Goal: Information Seeking & Learning: Learn about a topic

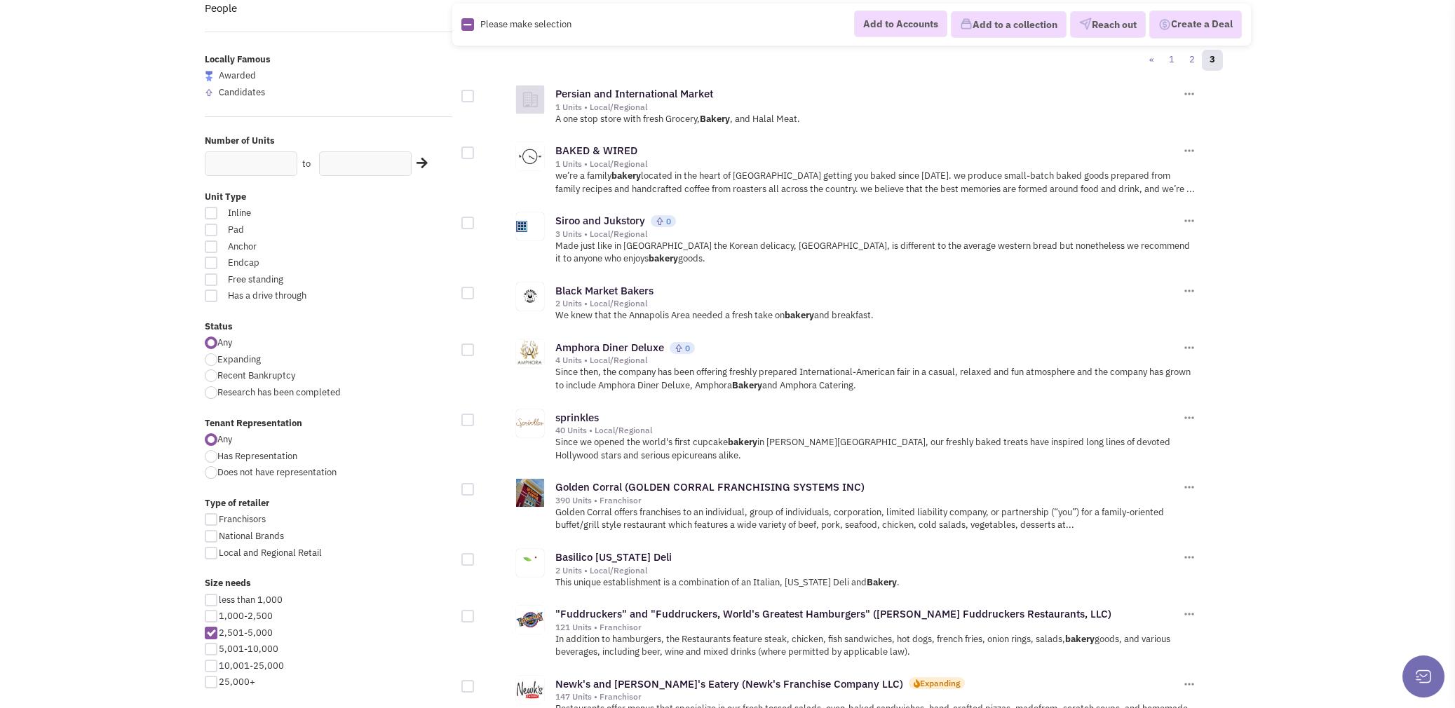
scroll to position [70, 0]
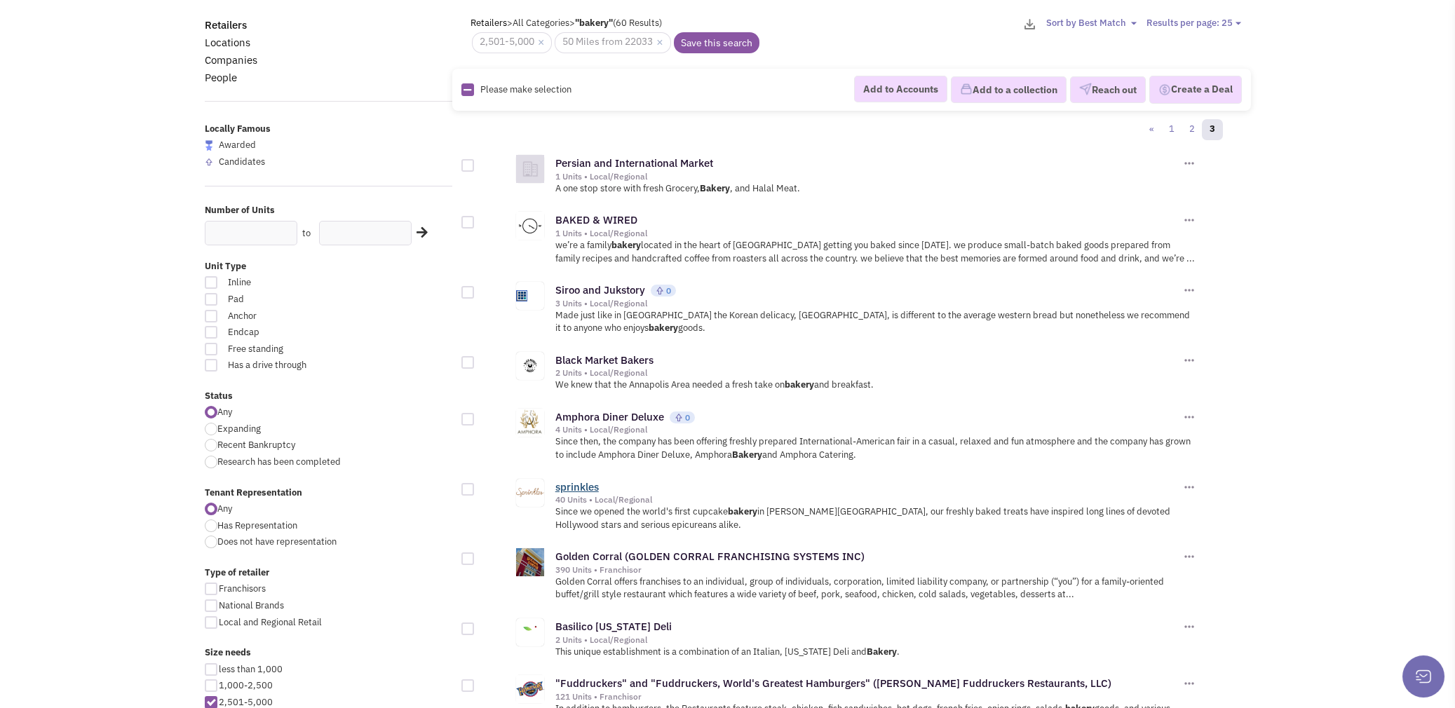
click at [567, 480] on link "sprinkles" at bounding box center [576, 486] width 43 height 13
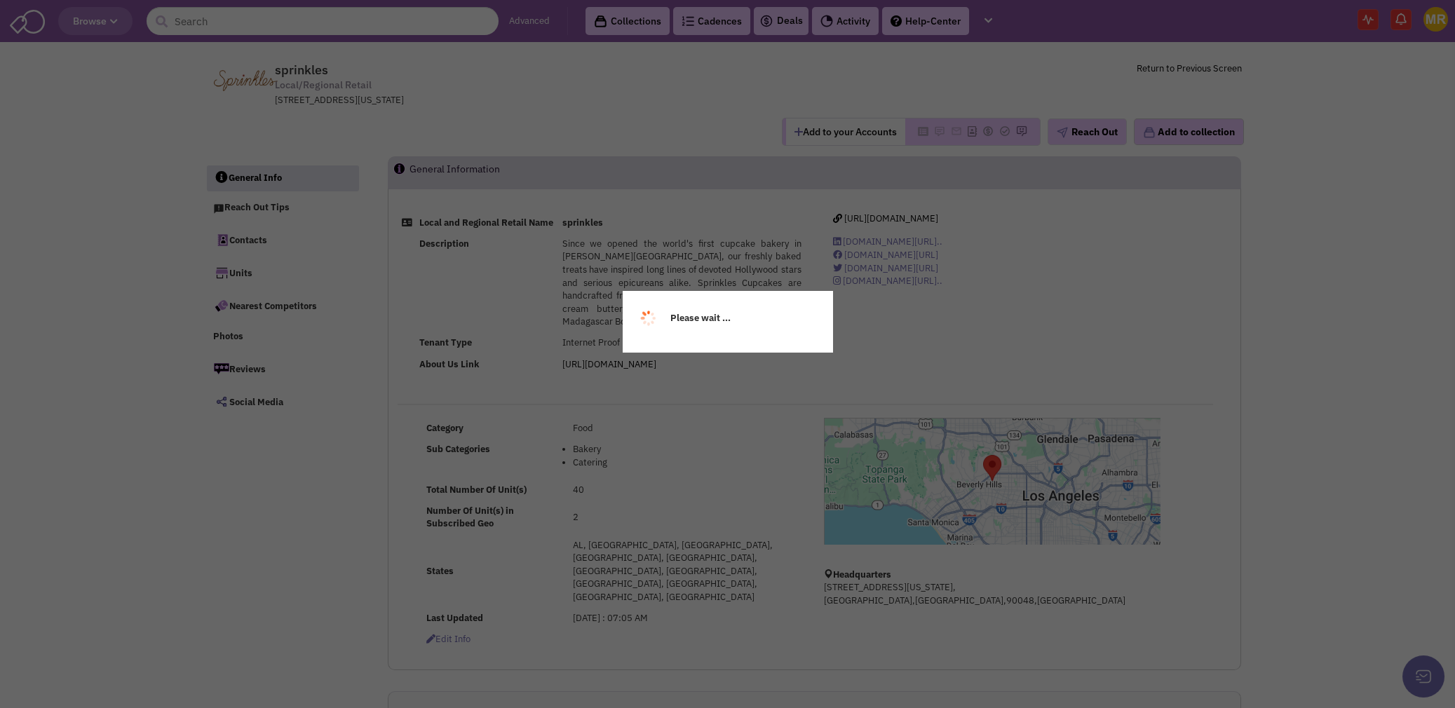
select select
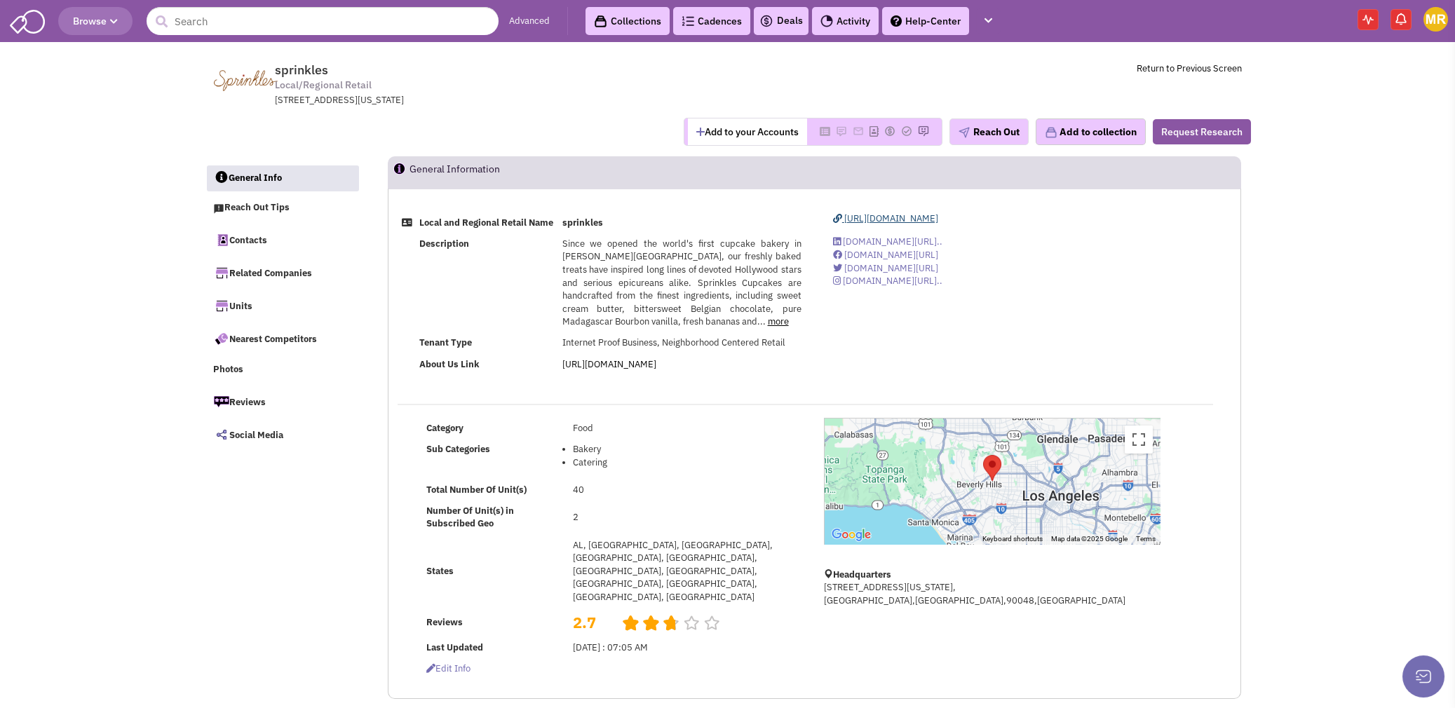
click at [915, 217] on span "http://sprinkles.com/" at bounding box center [891, 218] width 94 height 12
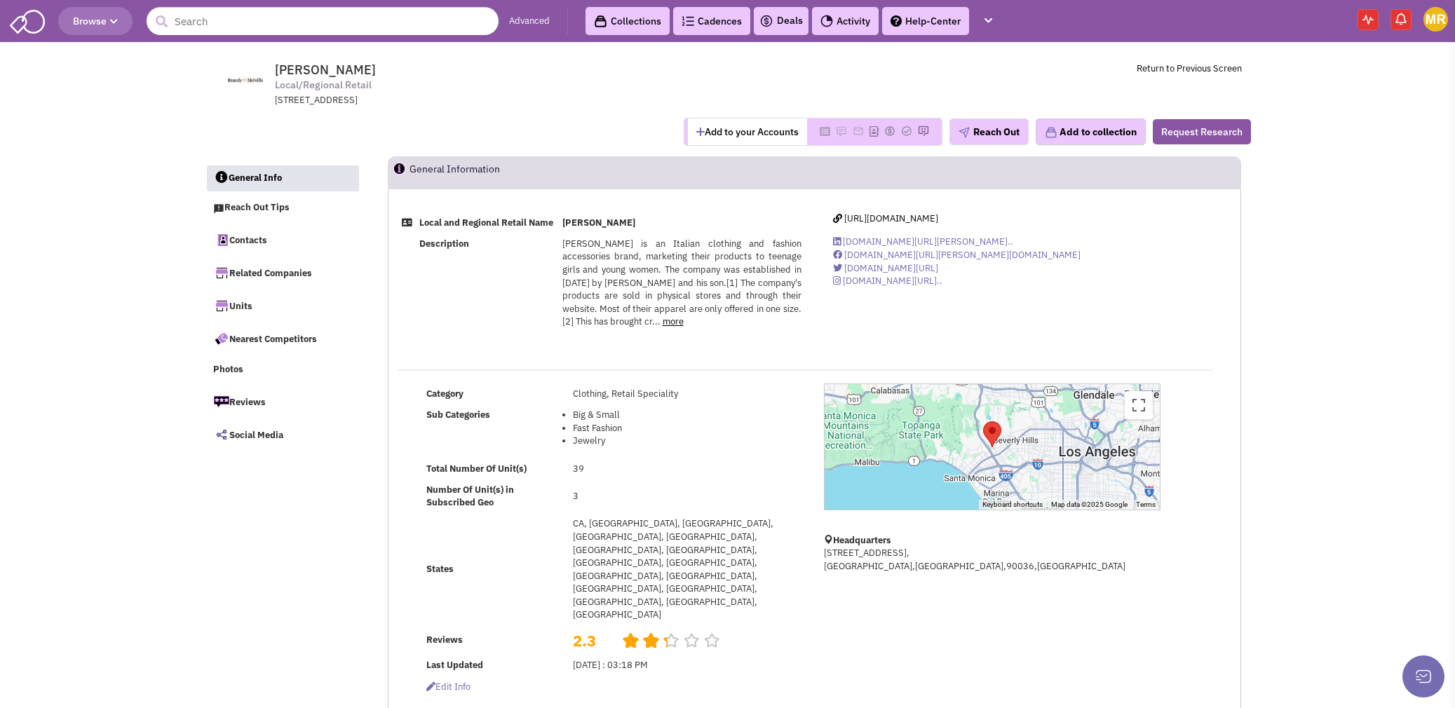
select select
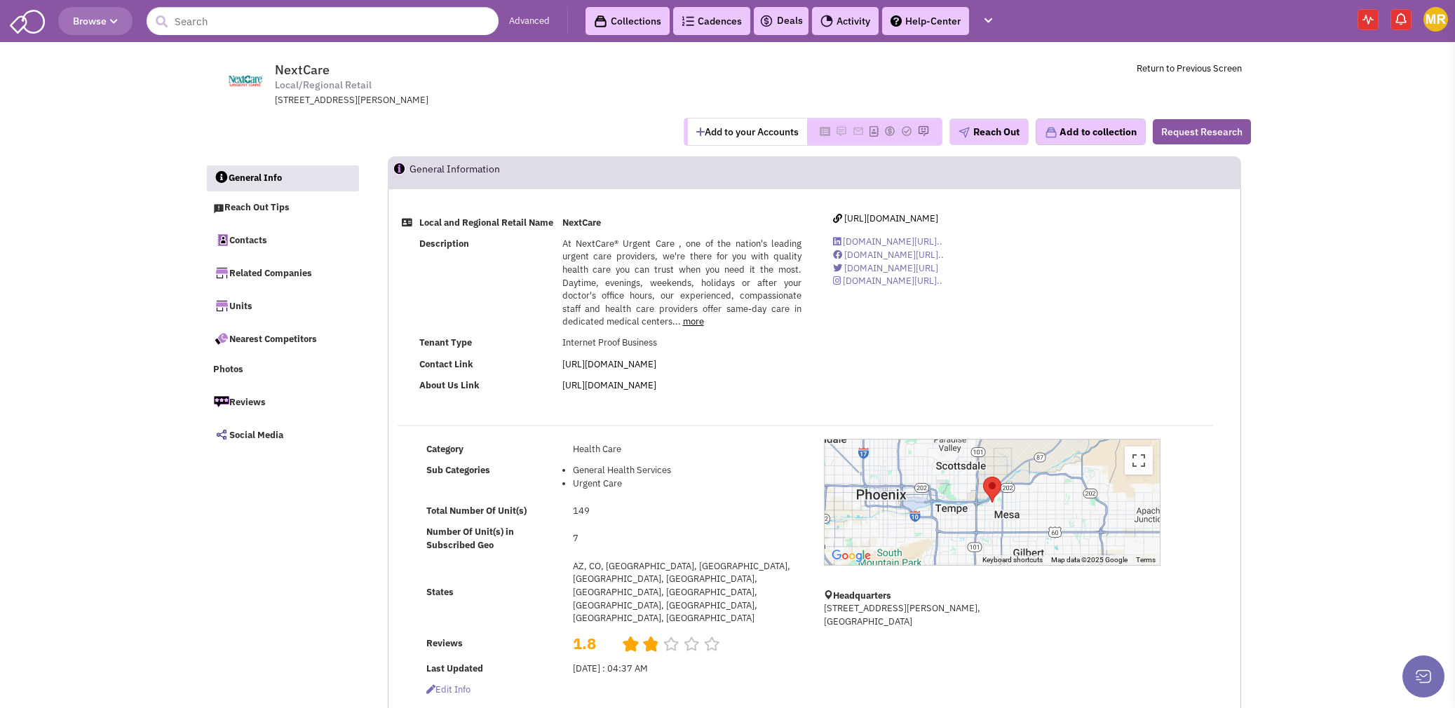
select select
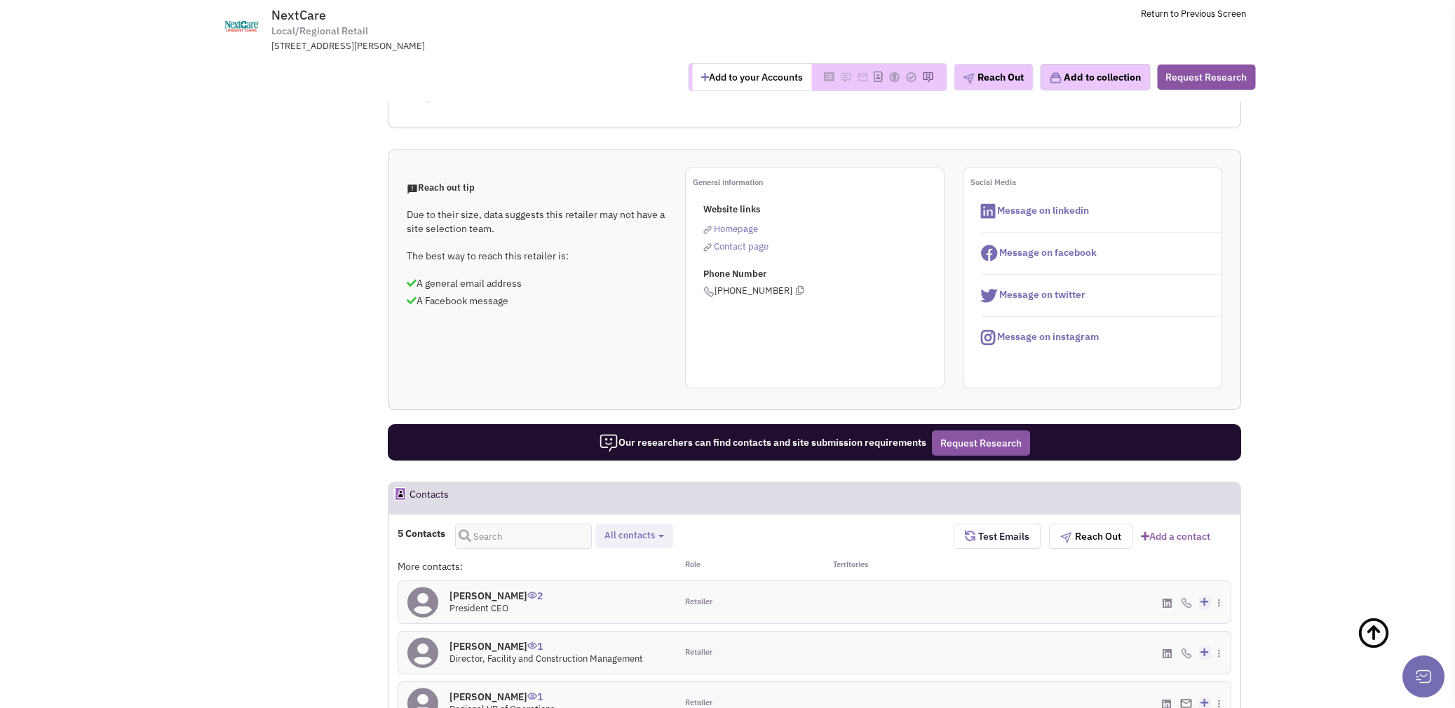
scroll to position [981, 0]
